Goal: Information Seeking & Learning: Find specific fact

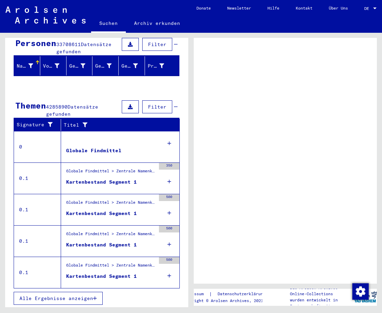
scroll to position [66, 0]
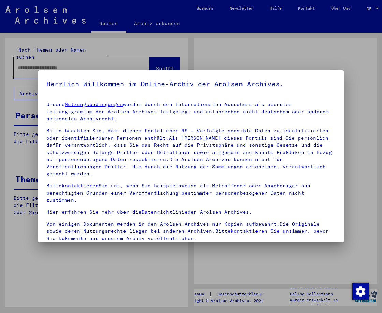
type input "*********"
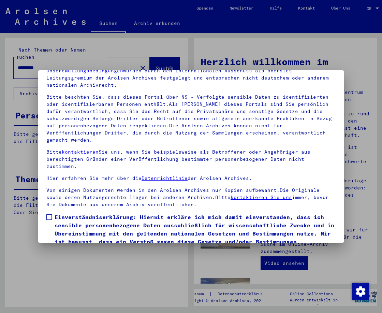
scroll to position [62, 0]
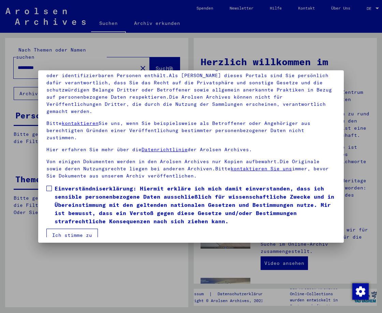
click at [52, 184] on label "Einverständniserklärung: Hiermit erkläre ich mich damit einverstanden, dass ich…" at bounding box center [190, 204] width 289 height 41
click at [64, 229] on button "Ich stimme zu" at bounding box center [72, 235] width 52 height 13
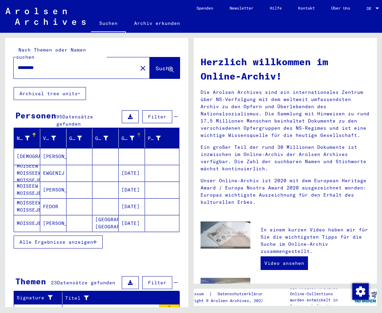
click at [124, 135] on div "Geburtsdatum" at bounding box center [127, 138] width 13 height 7
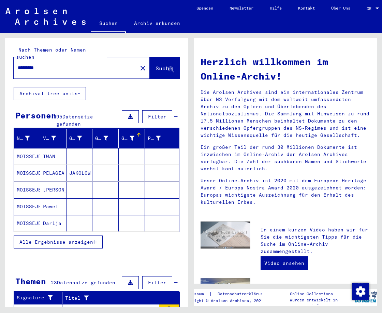
click at [82, 239] on span "Alle Ergebnisse anzeigen" at bounding box center [56, 242] width 74 height 6
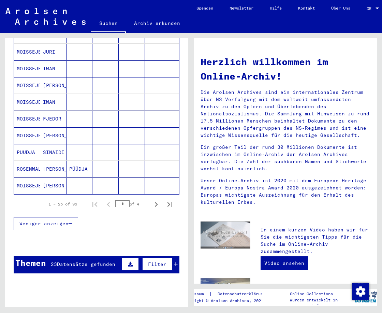
scroll to position [417, 0]
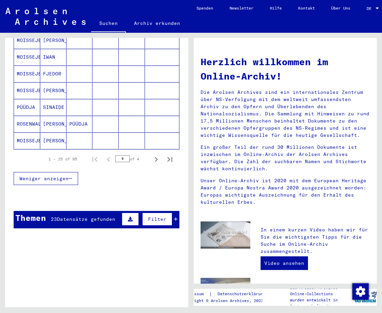
click at [61, 134] on mat-cell "[PERSON_NAME]" at bounding box center [53, 140] width 26 height 16
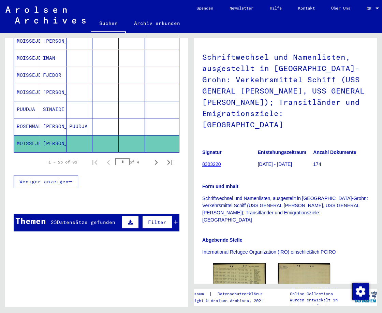
scroll to position [99, 0]
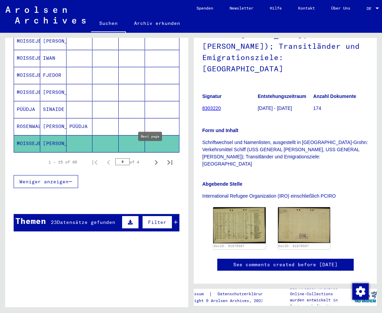
click at [152, 158] on icon "Next page" at bounding box center [157, 163] width 10 height 10
type input "*"
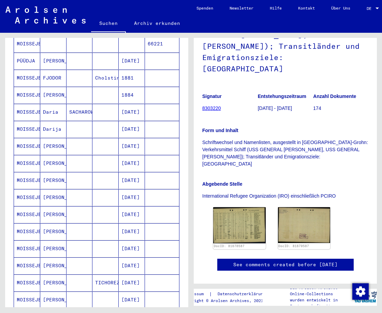
scroll to position [119, 0]
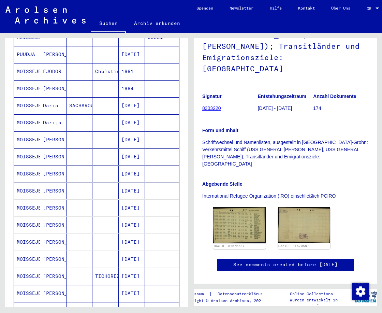
click at [123, 166] on mat-cell "[DATE]" at bounding box center [132, 174] width 26 height 17
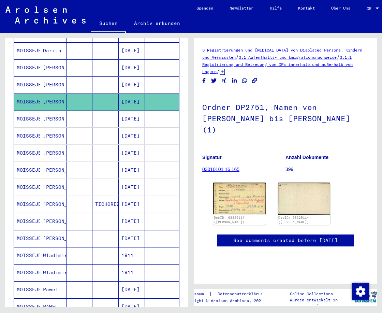
scroll to position [195, 0]
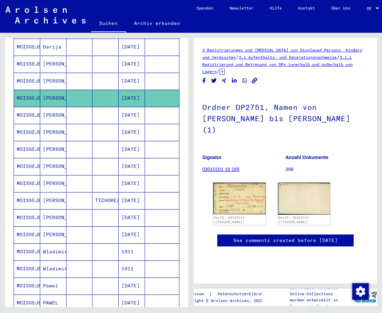
click at [126, 109] on mat-cell "[DATE]" at bounding box center [132, 115] width 26 height 17
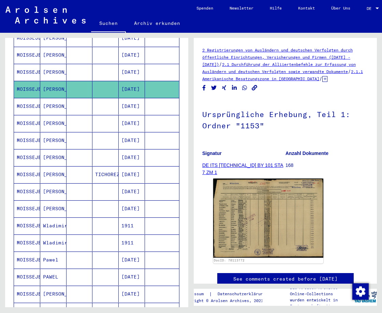
scroll to position [233, 0]
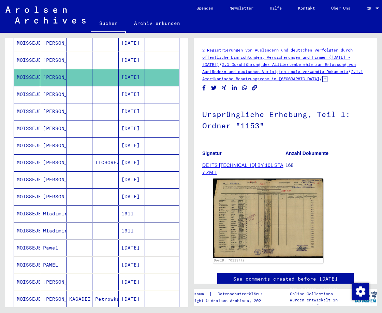
click at [126, 87] on mat-cell "[DATE]" at bounding box center [132, 94] width 26 height 17
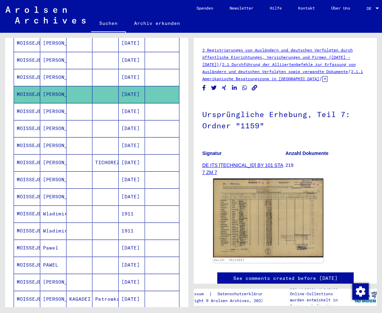
click at [121, 104] on mat-cell "[DATE]" at bounding box center [132, 111] width 26 height 17
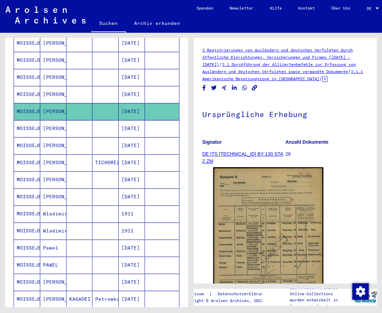
click at [124, 121] on mat-cell "[DATE]" at bounding box center [132, 128] width 26 height 17
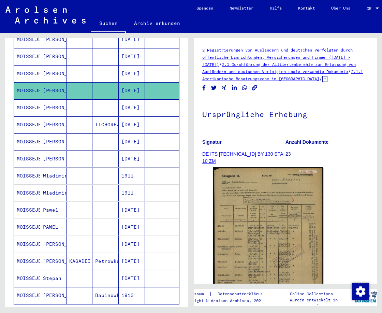
click at [126, 99] on mat-cell "[DATE]" at bounding box center [132, 107] width 26 height 17
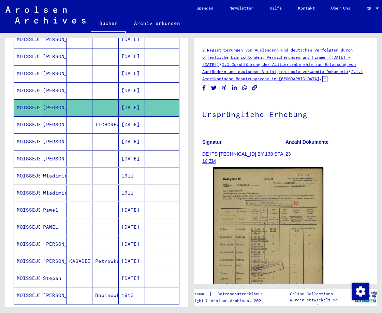
click at [125, 116] on mat-cell "[DATE]" at bounding box center [132, 124] width 26 height 17
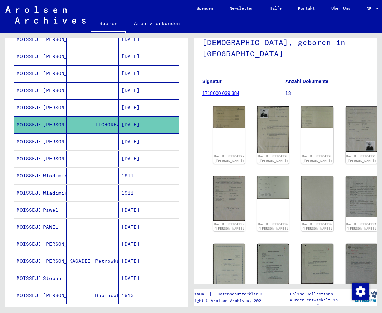
scroll to position [76, 0]
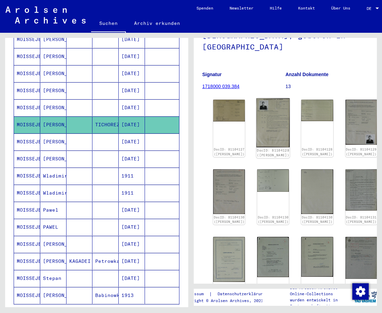
click at [257, 119] on img at bounding box center [273, 122] width 33 height 49
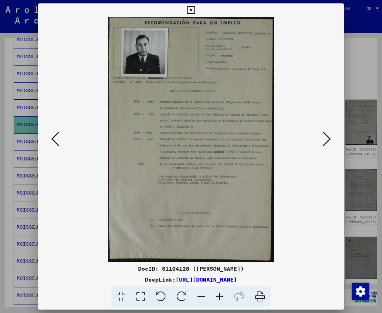
click at [357, 63] on div at bounding box center [191, 156] width 382 height 313
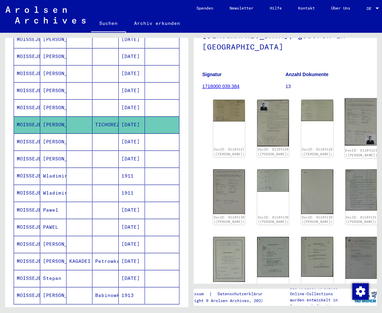
click at [345, 122] on img at bounding box center [361, 121] width 33 height 47
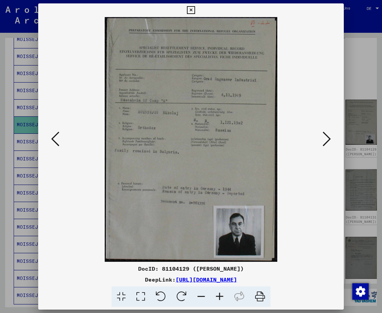
click at [357, 61] on div at bounding box center [191, 156] width 382 height 313
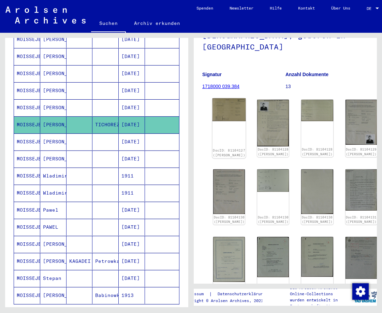
click at [220, 116] on img at bounding box center [229, 109] width 33 height 23
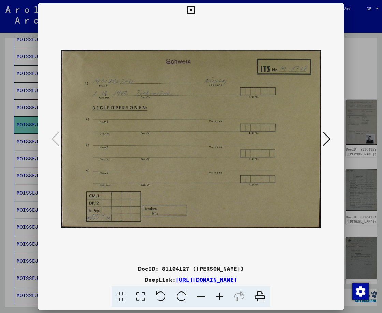
click at [330, 138] on icon at bounding box center [327, 139] width 8 height 16
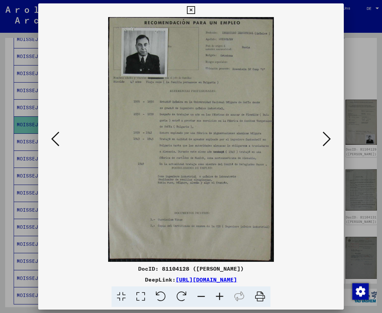
click at [324, 132] on icon at bounding box center [327, 139] width 8 height 16
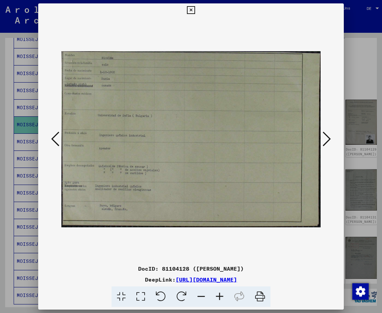
click at [325, 130] on button at bounding box center [327, 139] width 12 height 19
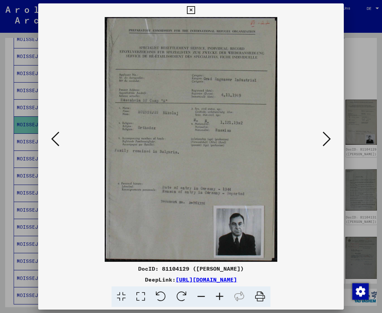
click at [322, 134] on button at bounding box center [327, 139] width 12 height 19
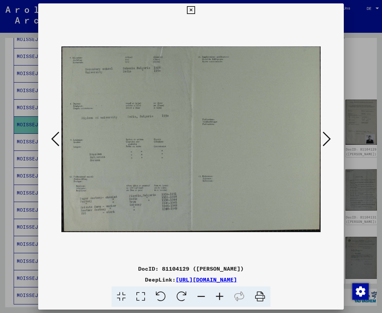
click at [325, 137] on icon at bounding box center [327, 139] width 8 height 16
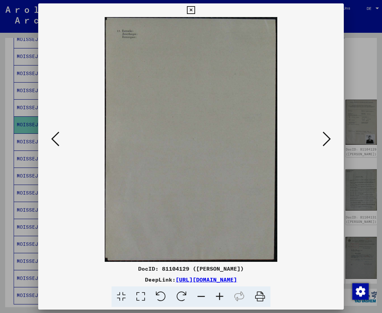
click at [325, 137] on icon at bounding box center [327, 139] width 8 height 16
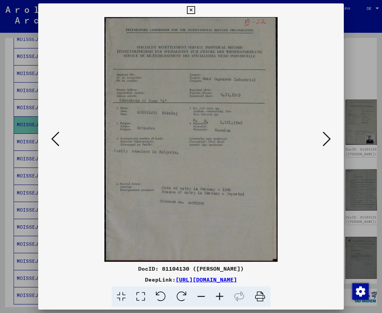
click at [325, 136] on icon at bounding box center [327, 139] width 8 height 16
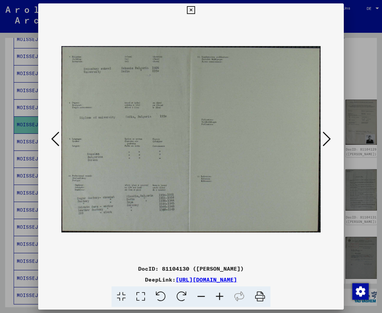
click at [325, 136] on icon at bounding box center [327, 139] width 8 height 16
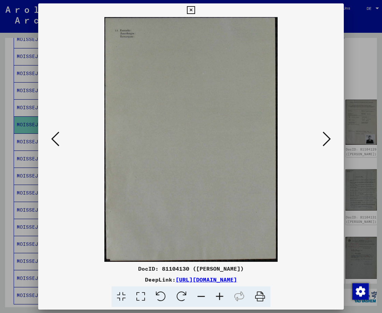
click at [325, 136] on icon at bounding box center [327, 139] width 8 height 16
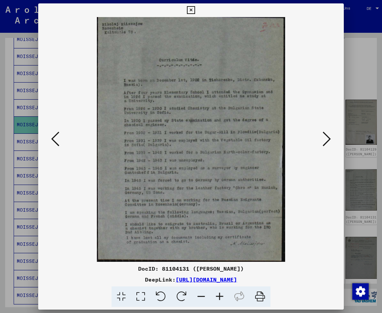
click at [323, 138] on icon at bounding box center [327, 139] width 8 height 16
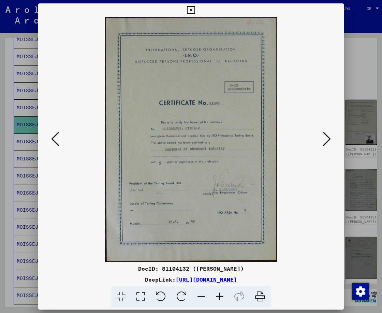
click at [323, 138] on icon at bounding box center [327, 139] width 8 height 16
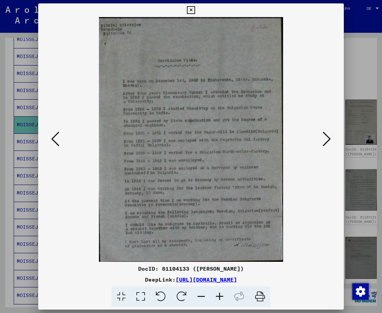
click at [324, 135] on icon at bounding box center [327, 139] width 8 height 16
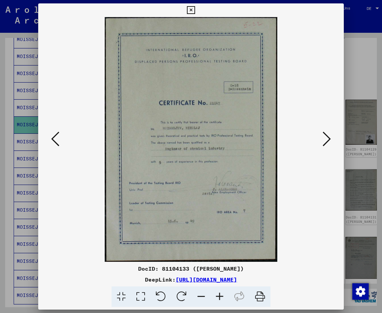
click at [324, 135] on icon at bounding box center [327, 139] width 8 height 16
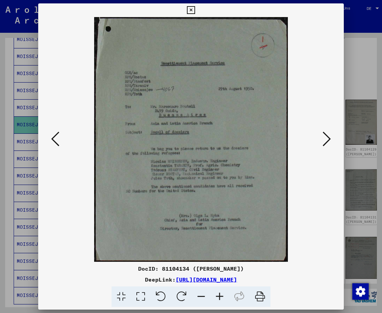
click at [324, 135] on icon at bounding box center [327, 139] width 8 height 16
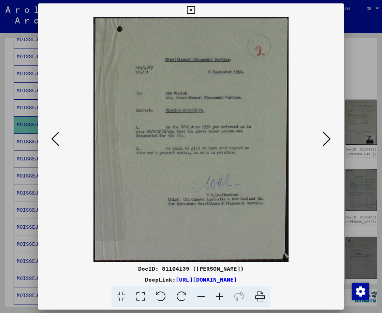
click at [324, 135] on icon at bounding box center [327, 139] width 8 height 16
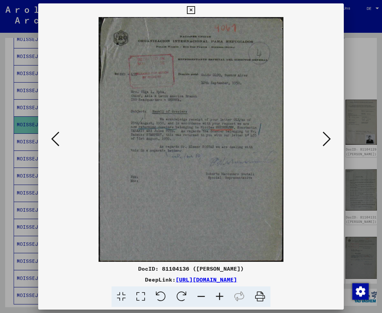
click at [324, 135] on icon at bounding box center [327, 139] width 8 height 16
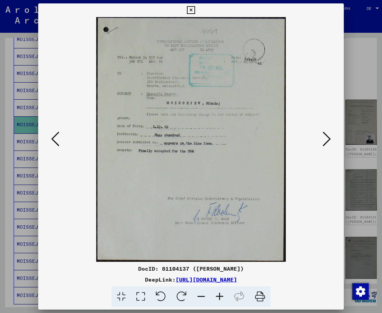
click at [324, 135] on icon at bounding box center [327, 139] width 8 height 16
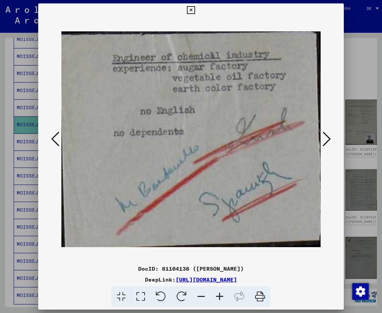
click at [324, 135] on icon at bounding box center [327, 139] width 8 height 16
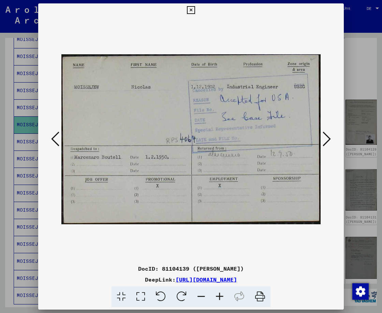
click at [324, 135] on icon at bounding box center [327, 139] width 8 height 16
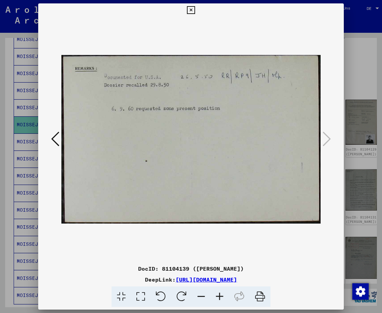
click at [351, 83] on div at bounding box center [191, 156] width 382 height 313
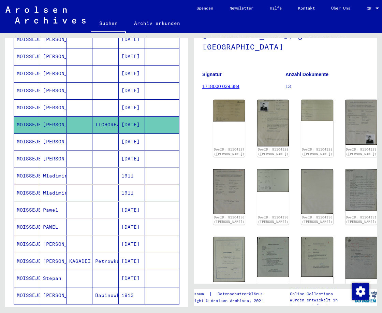
click at [122, 133] on mat-cell "[DATE]" at bounding box center [132, 141] width 26 height 17
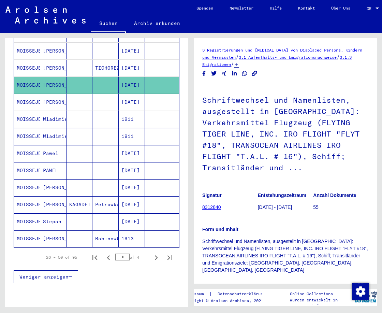
scroll to position [347, 0]
